Goal: Task Accomplishment & Management: Complete application form

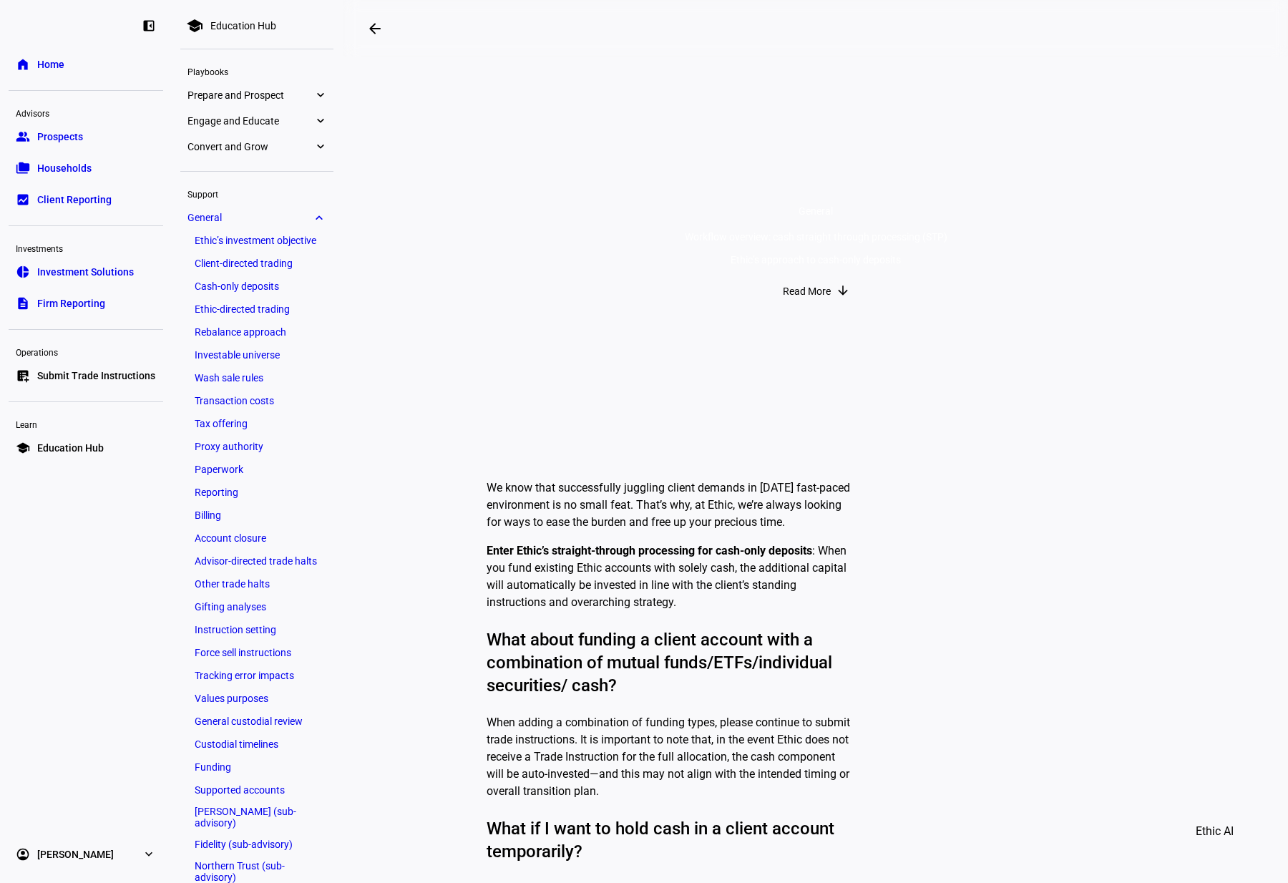
click at [945, 743] on div "We know that successfully juggling client demands in [DATE] fast-paced environm…" at bounding box center [845, 891] width 716 height 847
click at [42, 58] on span "Home" at bounding box center [50, 64] width 27 height 14
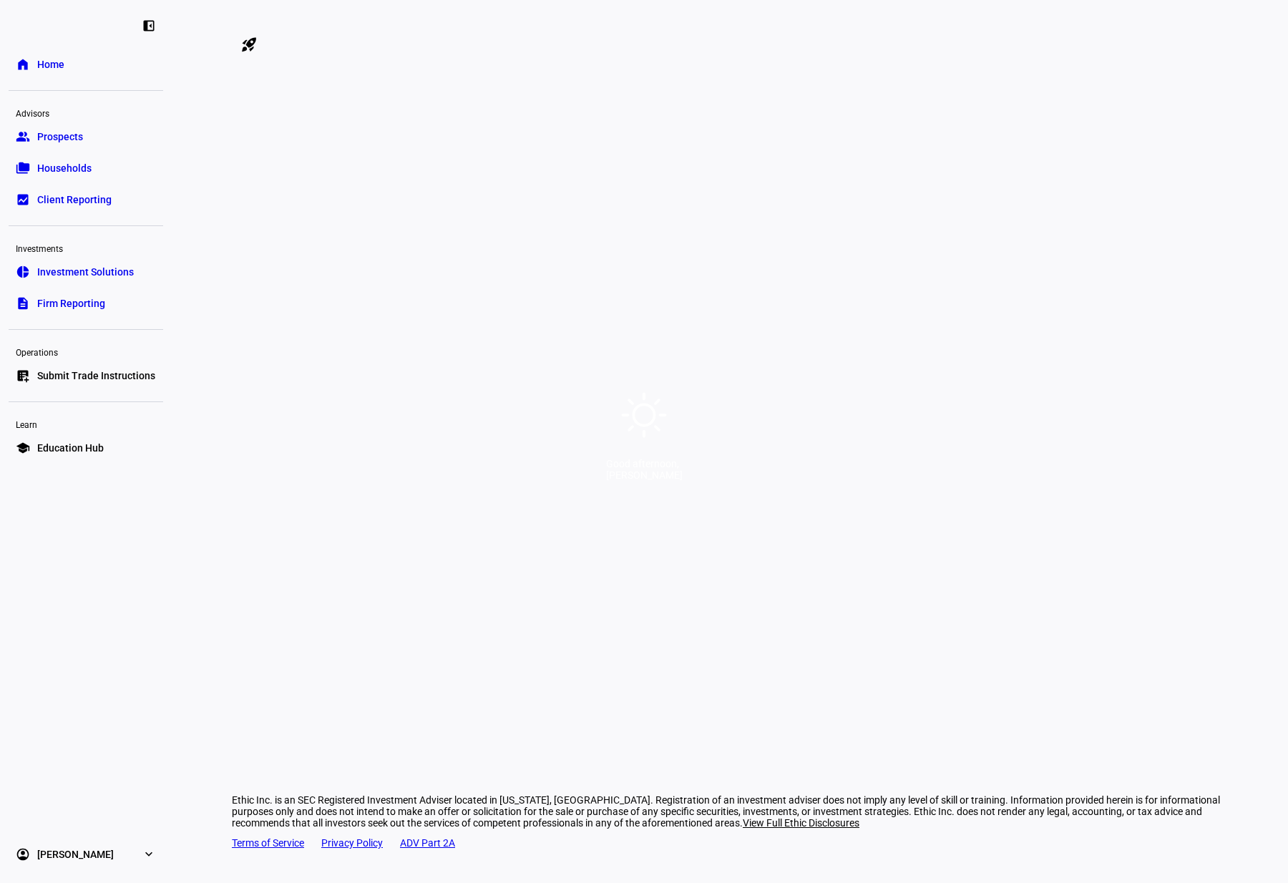
drag, startPoint x: 652, startPoint y: 406, endPoint x: 655, endPoint y: 452, distance: 45.2
click at [652, 406] on icon at bounding box center [644, 415] width 52 height 52
click at [655, 469] on div "Good afternoon," at bounding box center [644, 463] width 77 height 11
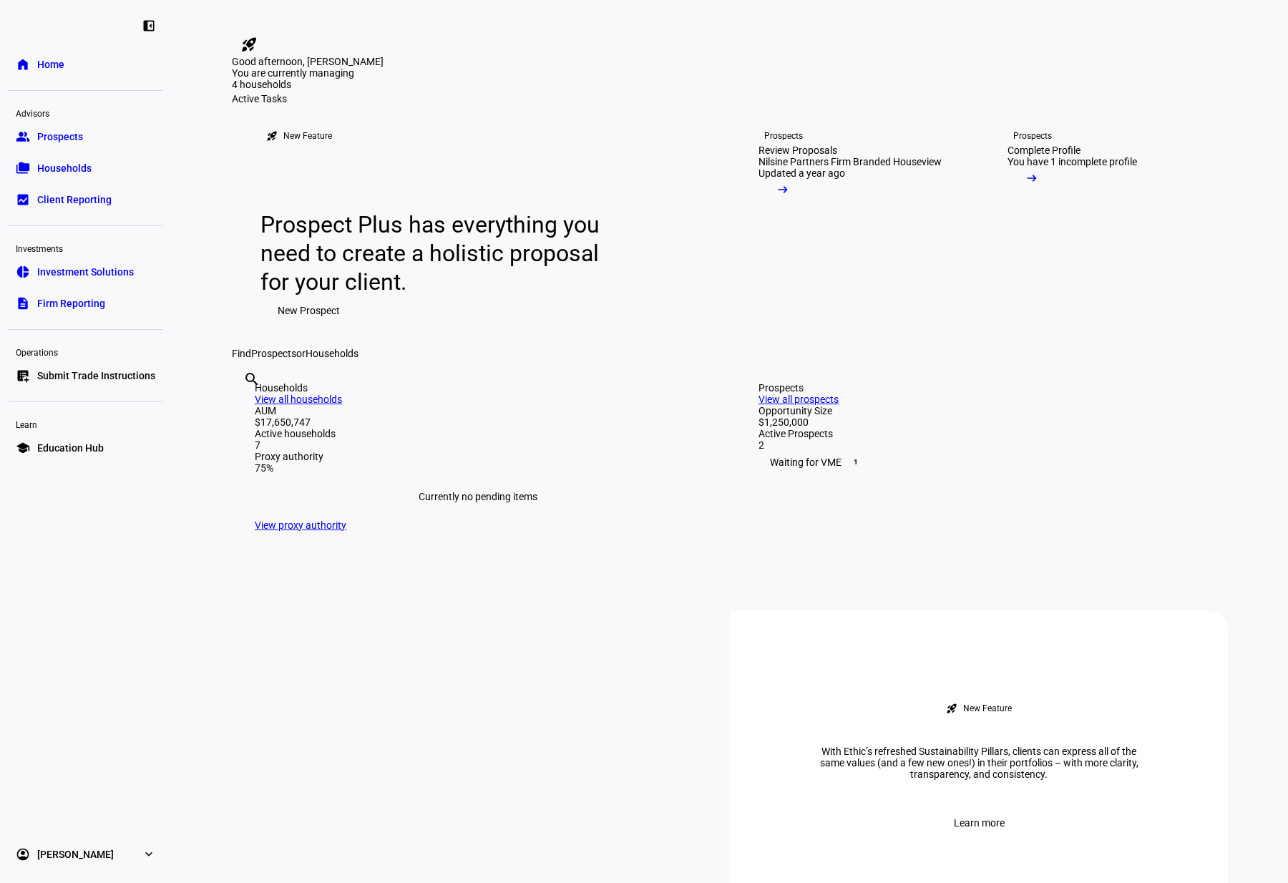
click at [741, 0] on div "Good afternoon, Aaron" at bounding box center [644, 0] width 1288 height 0
click at [96, 381] on span "Submit Trade Instructions" at bounding box center [96, 375] width 118 height 14
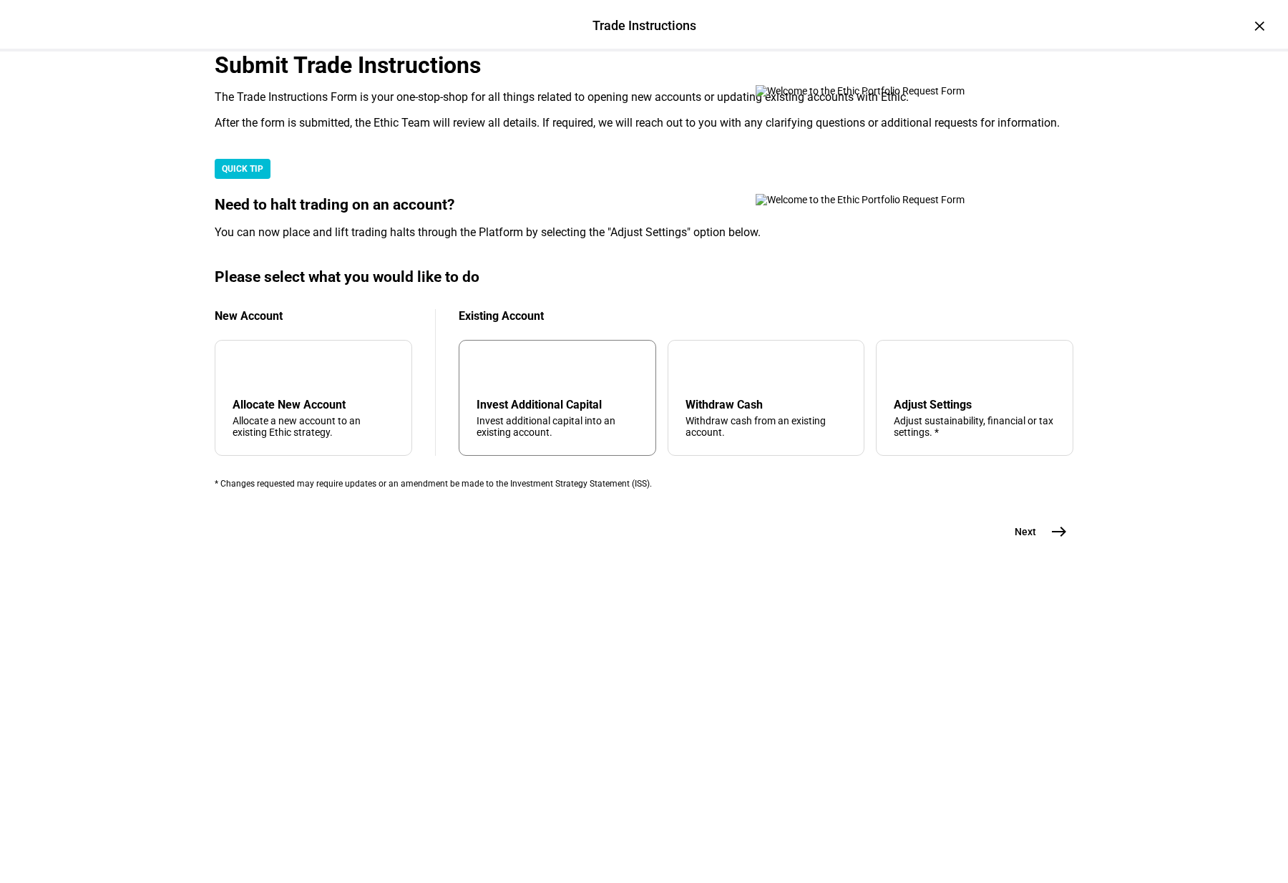
click at [532, 438] on div "Invest additional capital into an existing account." at bounding box center [558, 426] width 162 height 23
click at [497, 378] on mat-icon "arrow_downward" at bounding box center [487, 369] width 17 height 17
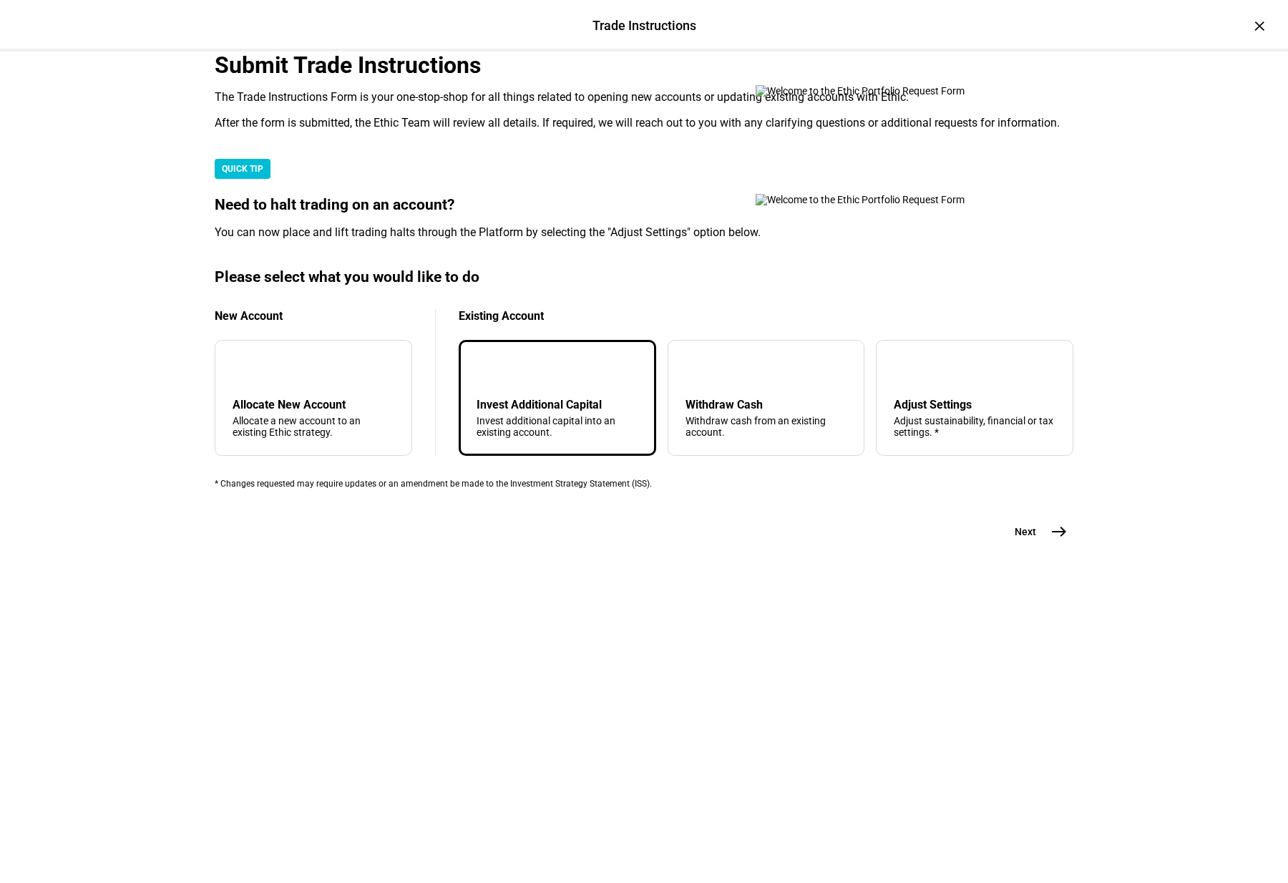
click at [1060, 540] on mat-icon "east" at bounding box center [1058, 531] width 17 height 17
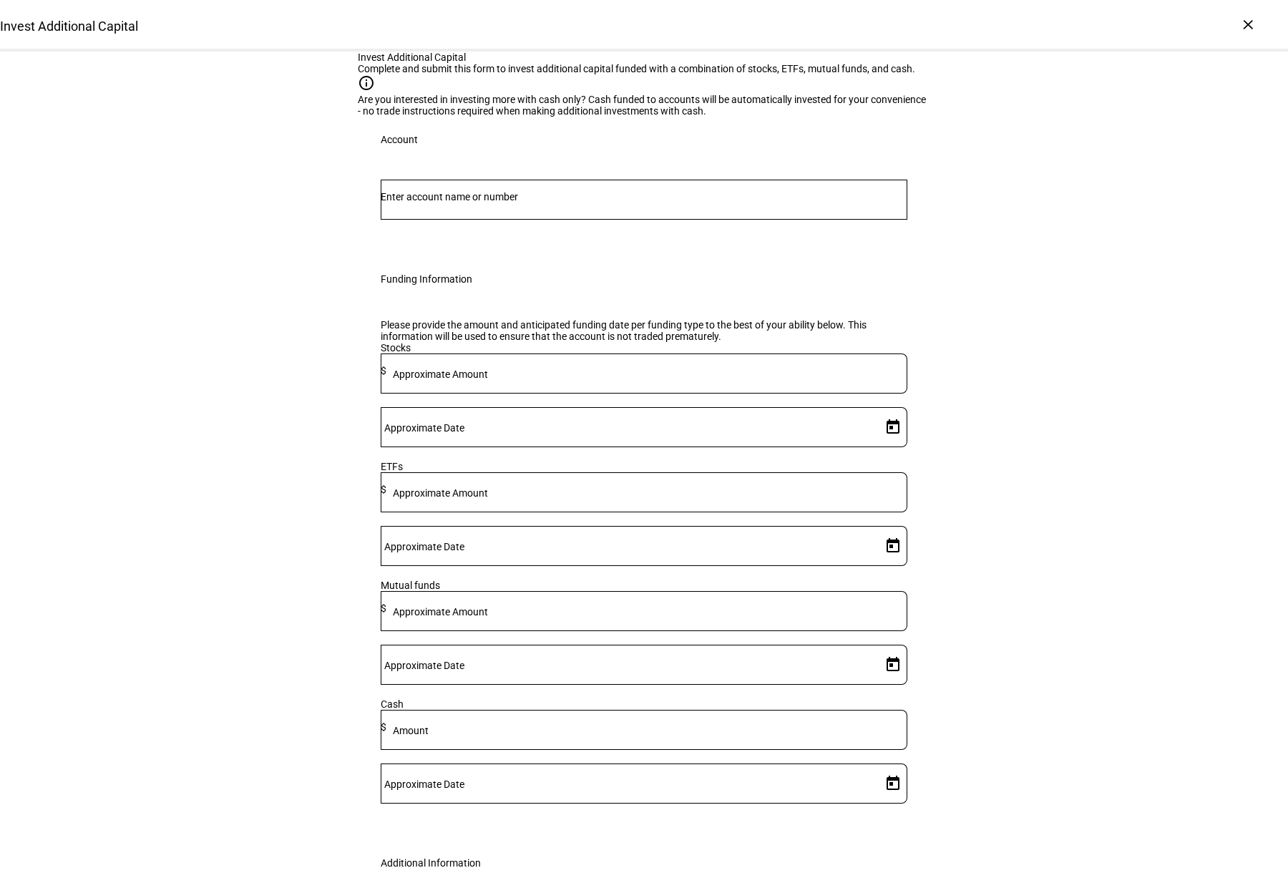
click at [470, 202] on input "Number" at bounding box center [644, 196] width 527 height 11
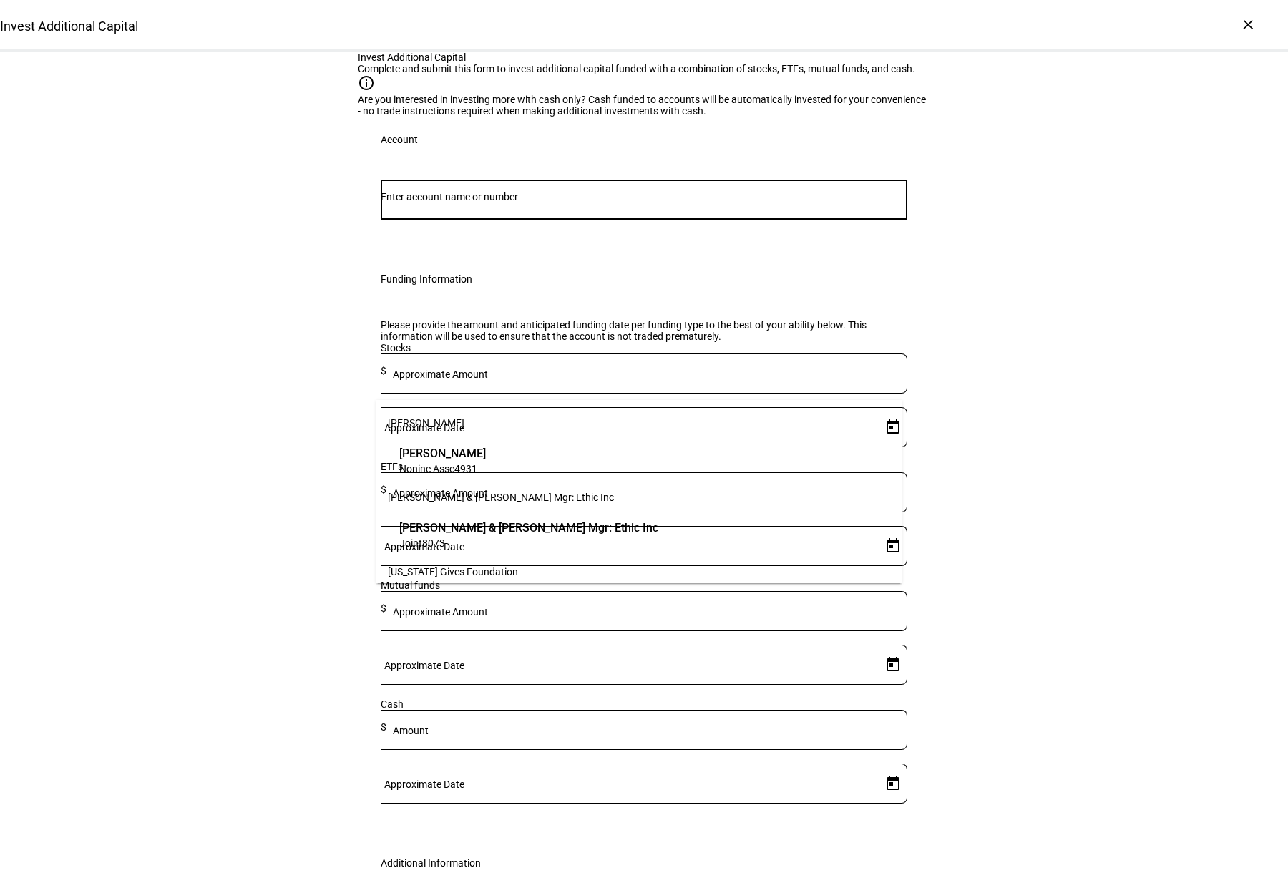
click at [471, 457] on span "Alice Suzanne Hamilton" at bounding box center [442, 453] width 87 height 16
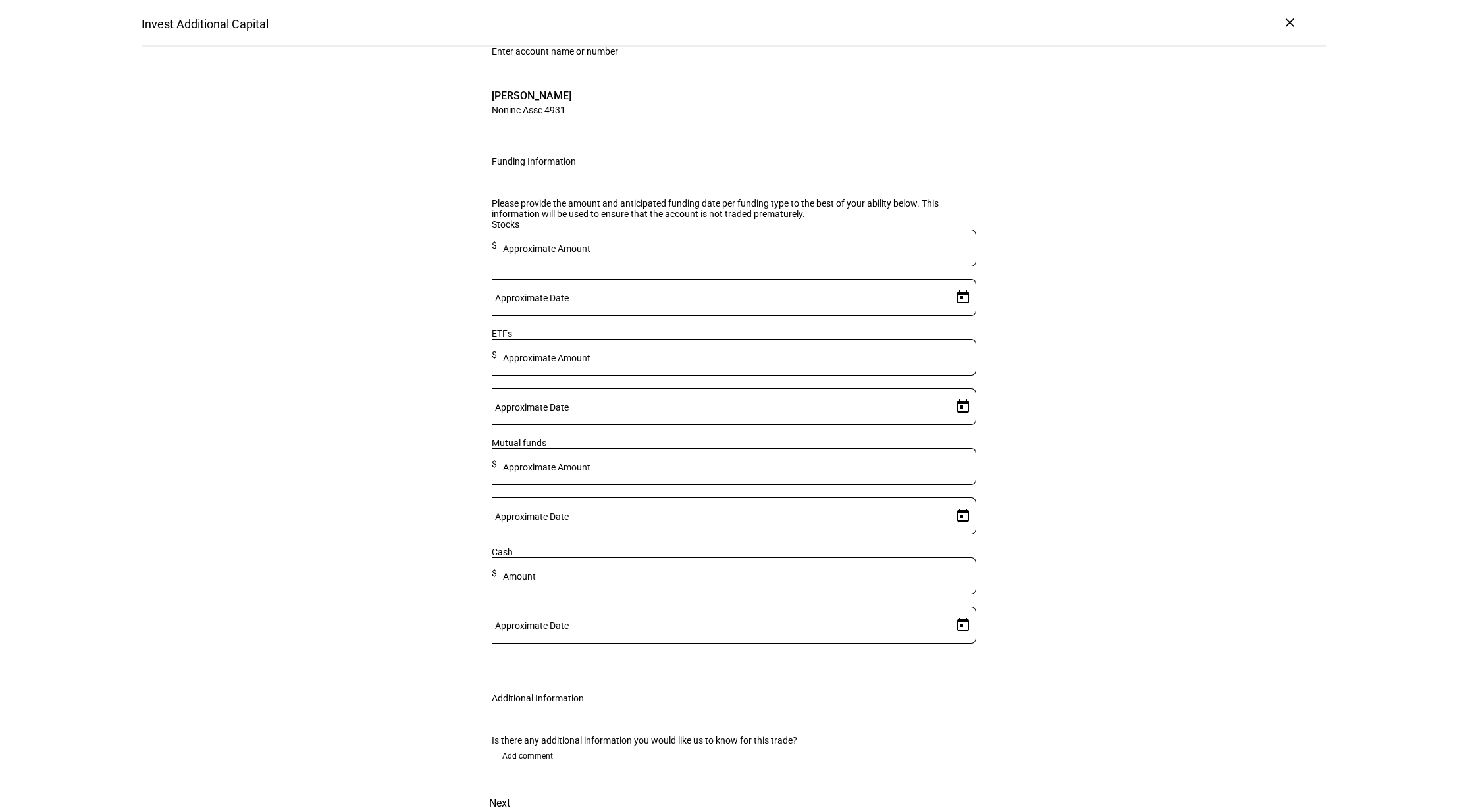
scroll to position [132, 0]
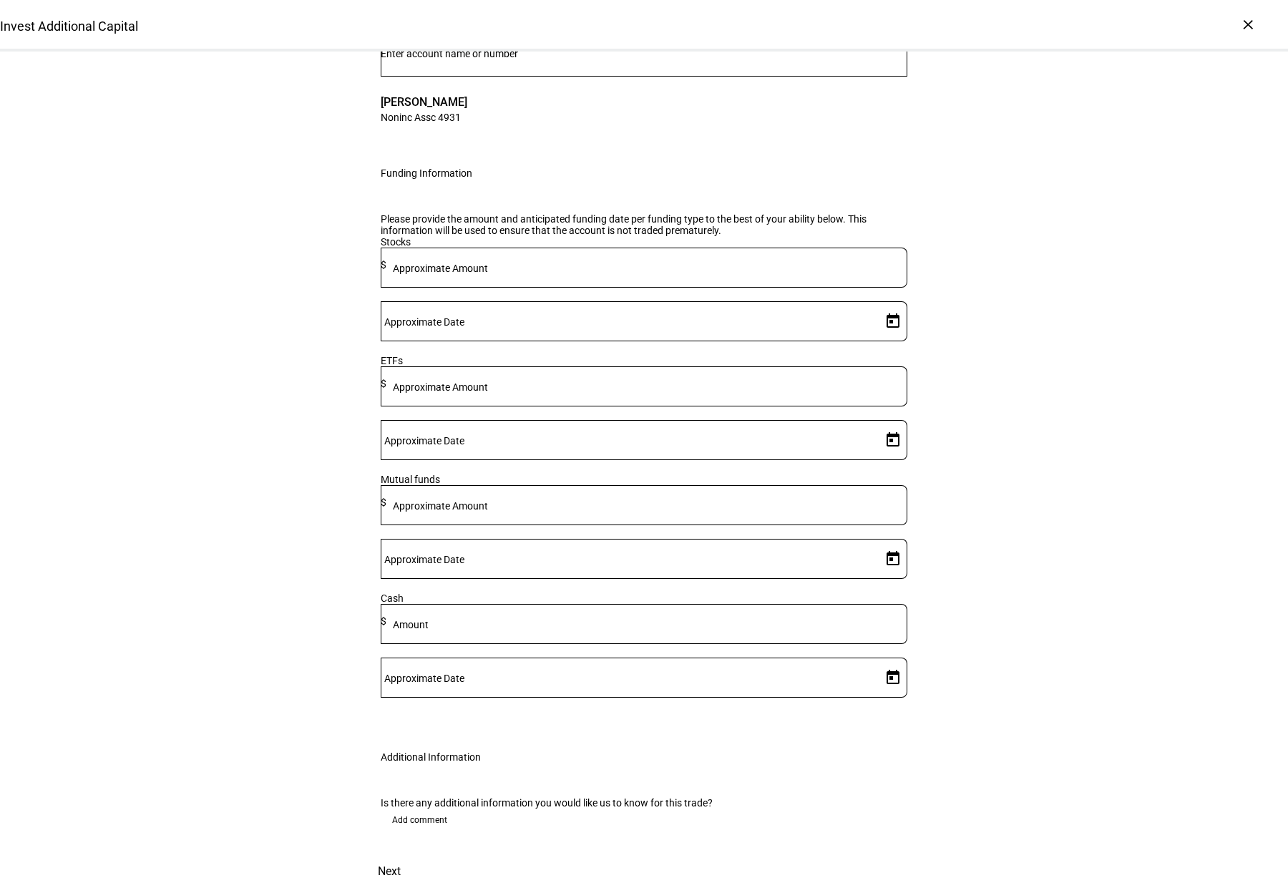
click at [641, 288] on div at bounding box center [646, 268] width 521 height 40
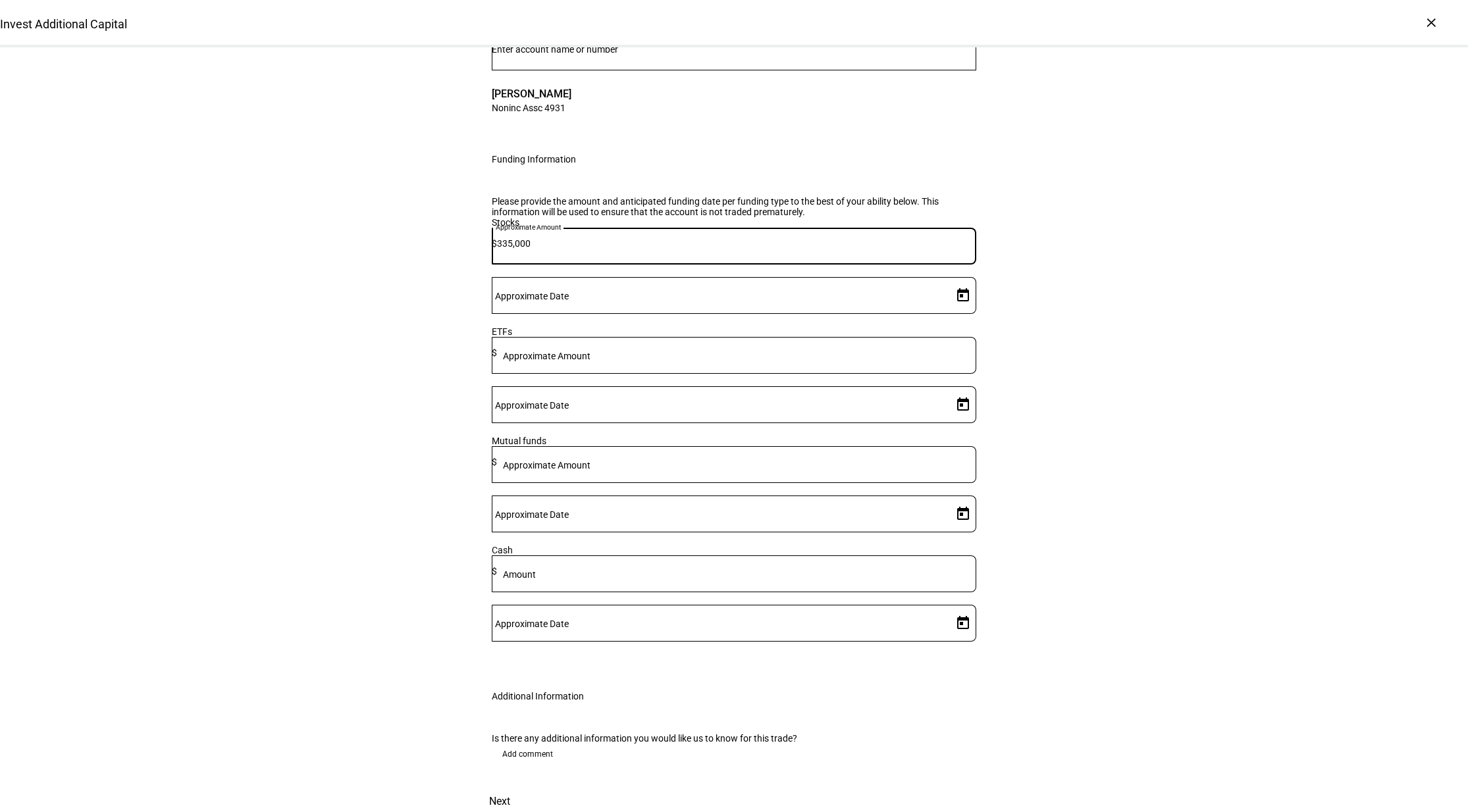
type input "335,000"
click at [947, 311] on span "Open calendar" at bounding box center [963, 295] width 31 height 31
click at [982, 582] on span "9" at bounding box center [981, 583] width 24 height 24
click at [955, 587] on span "8" at bounding box center [955, 583] width 24 height 24
click at [1175, 584] on div at bounding box center [734, 406] width 1468 height 812
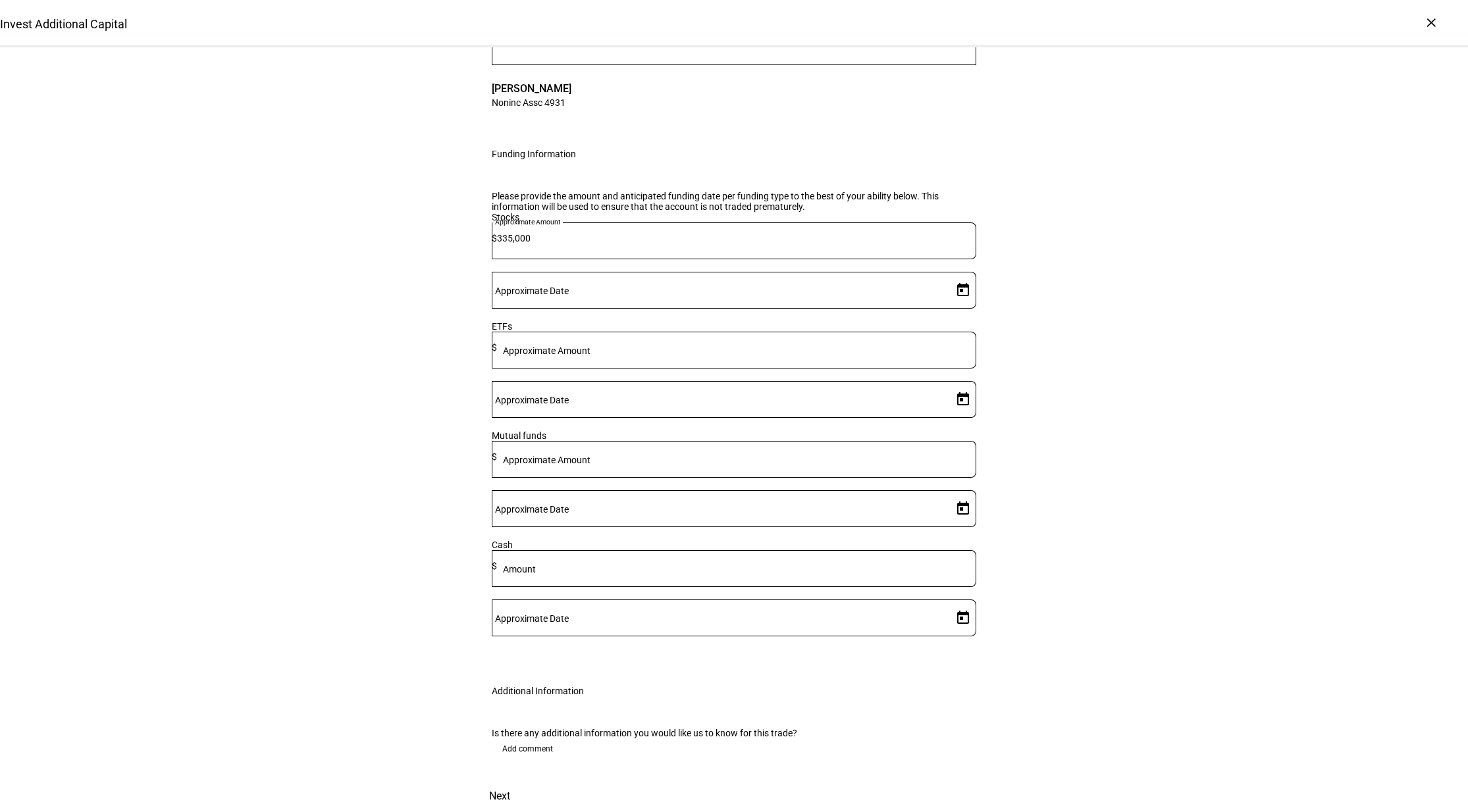
scroll to position [205, 0]
click at [510, 781] on span "Next" at bounding box center [499, 796] width 21 height 31
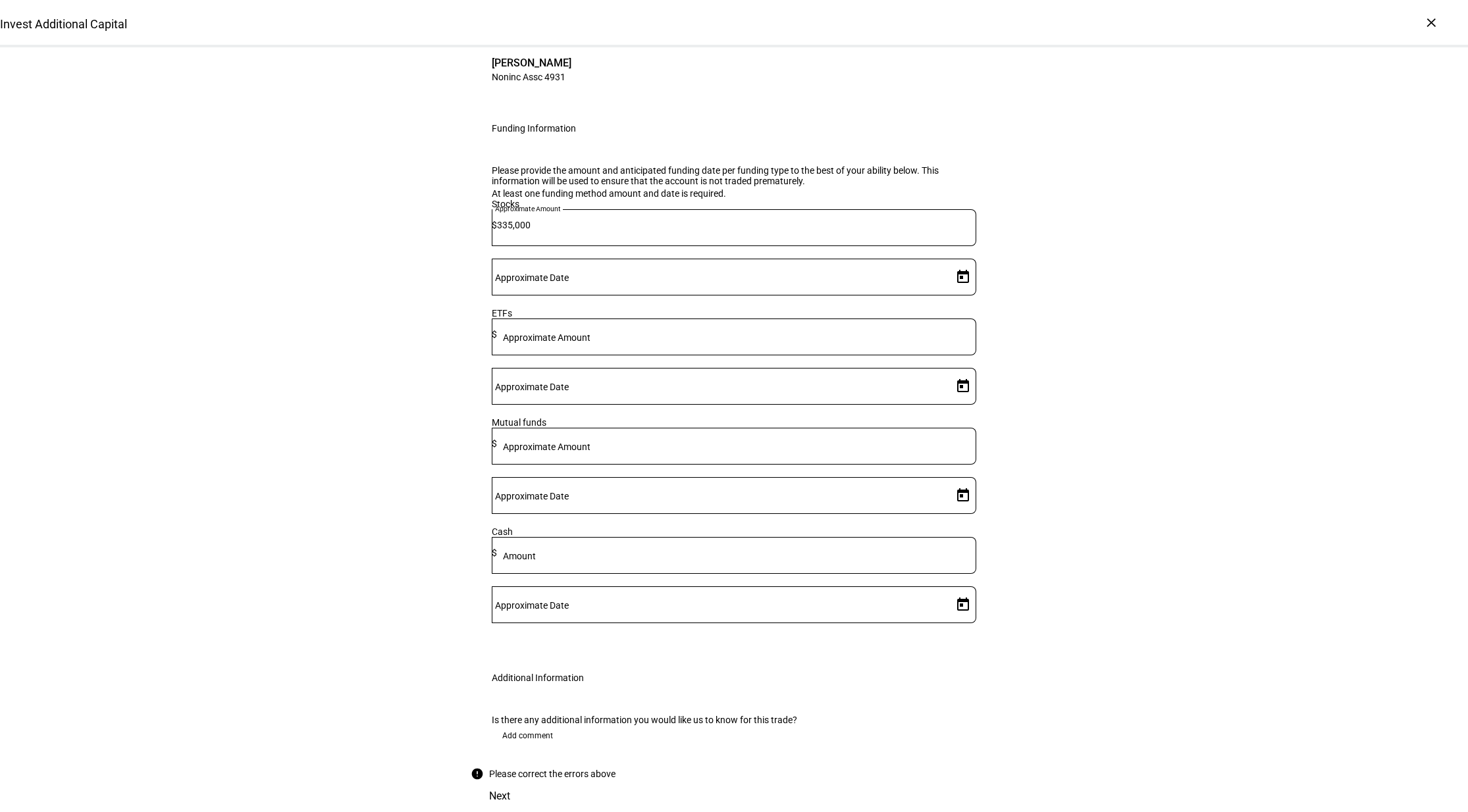
click at [959, 292] on span "Open calendar" at bounding box center [963, 277] width 31 height 31
click at [843, 579] on span "18" at bounding box center [850, 577] width 24 height 24
type input "8/18/2025"
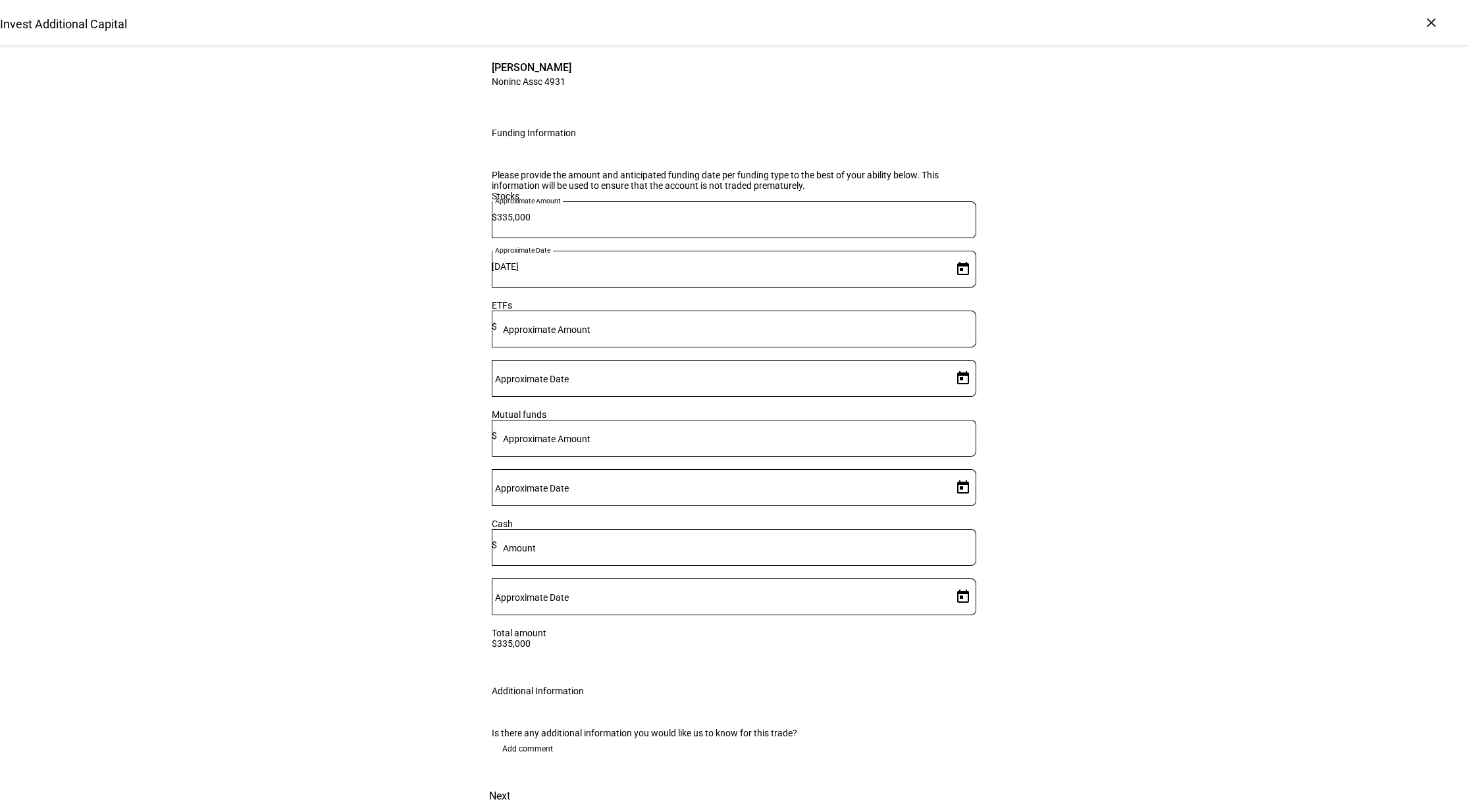
scroll to position [223, 0]
click at [510, 781] on span "Next" at bounding box center [499, 796] width 21 height 31
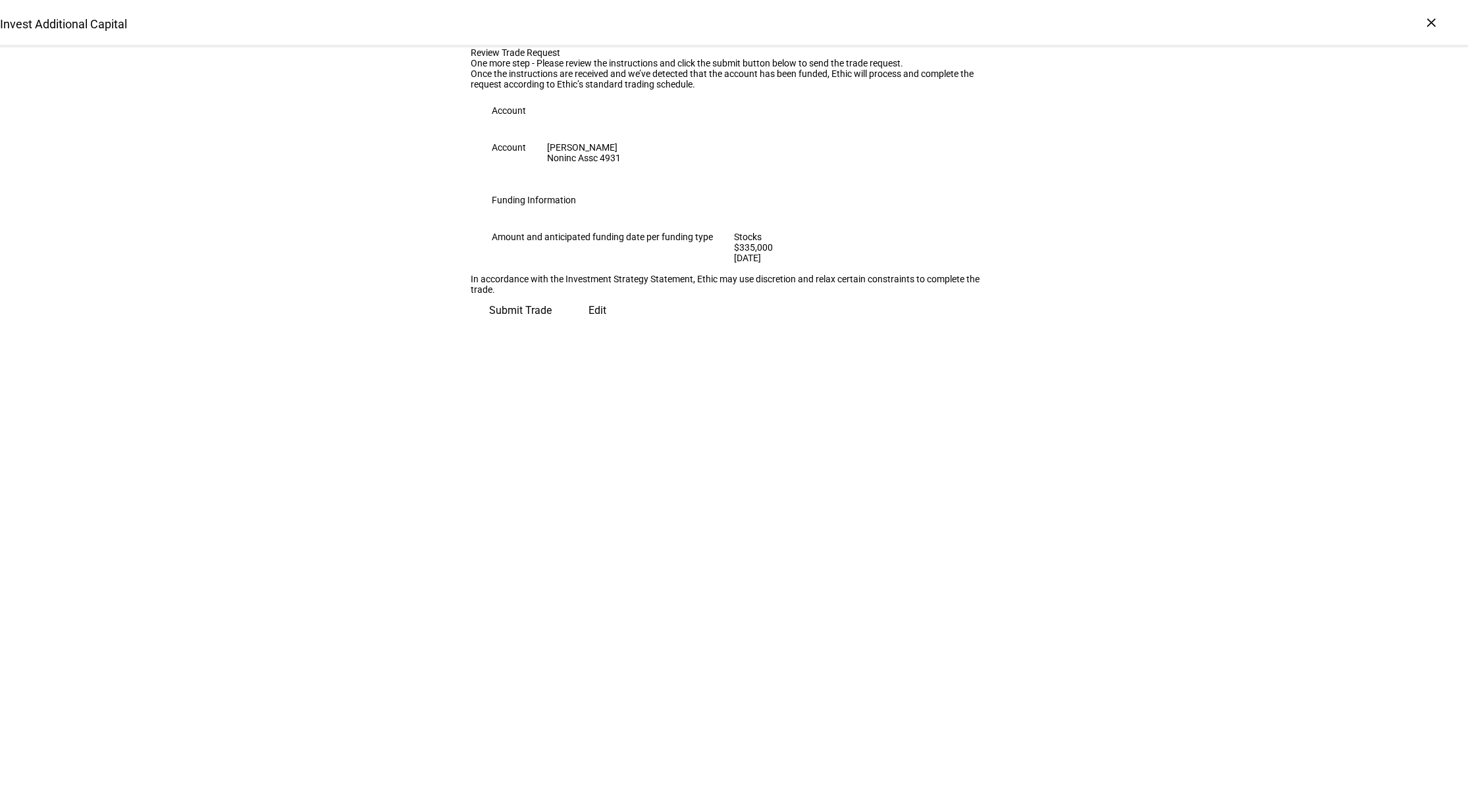
scroll to position [0, 0]
click at [552, 321] on span "Submit Trade" at bounding box center [521, 305] width 63 height 31
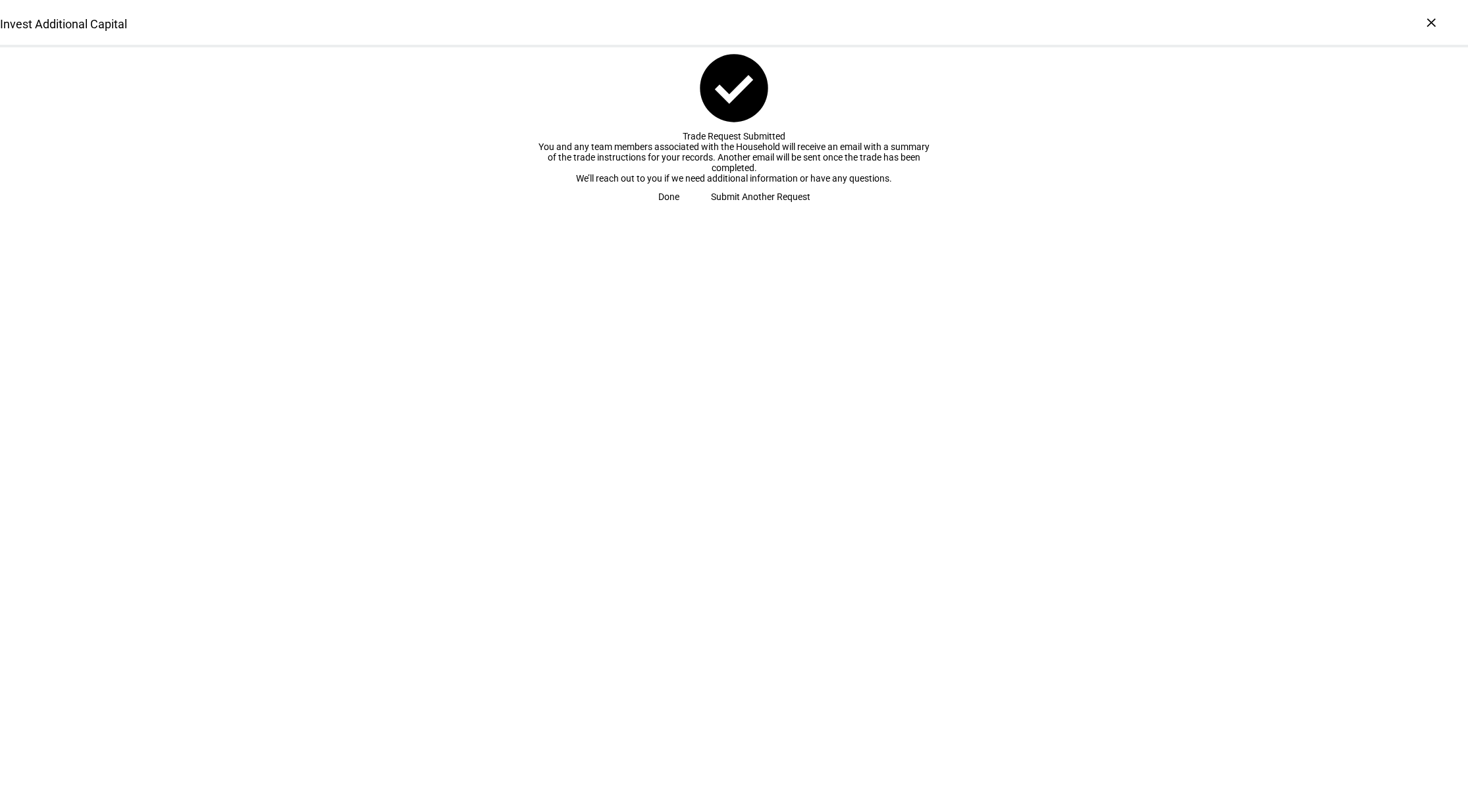
click at [695, 210] on span at bounding box center [668, 197] width 52 height 27
